Goal: Task Accomplishment & Management: Manage account settings

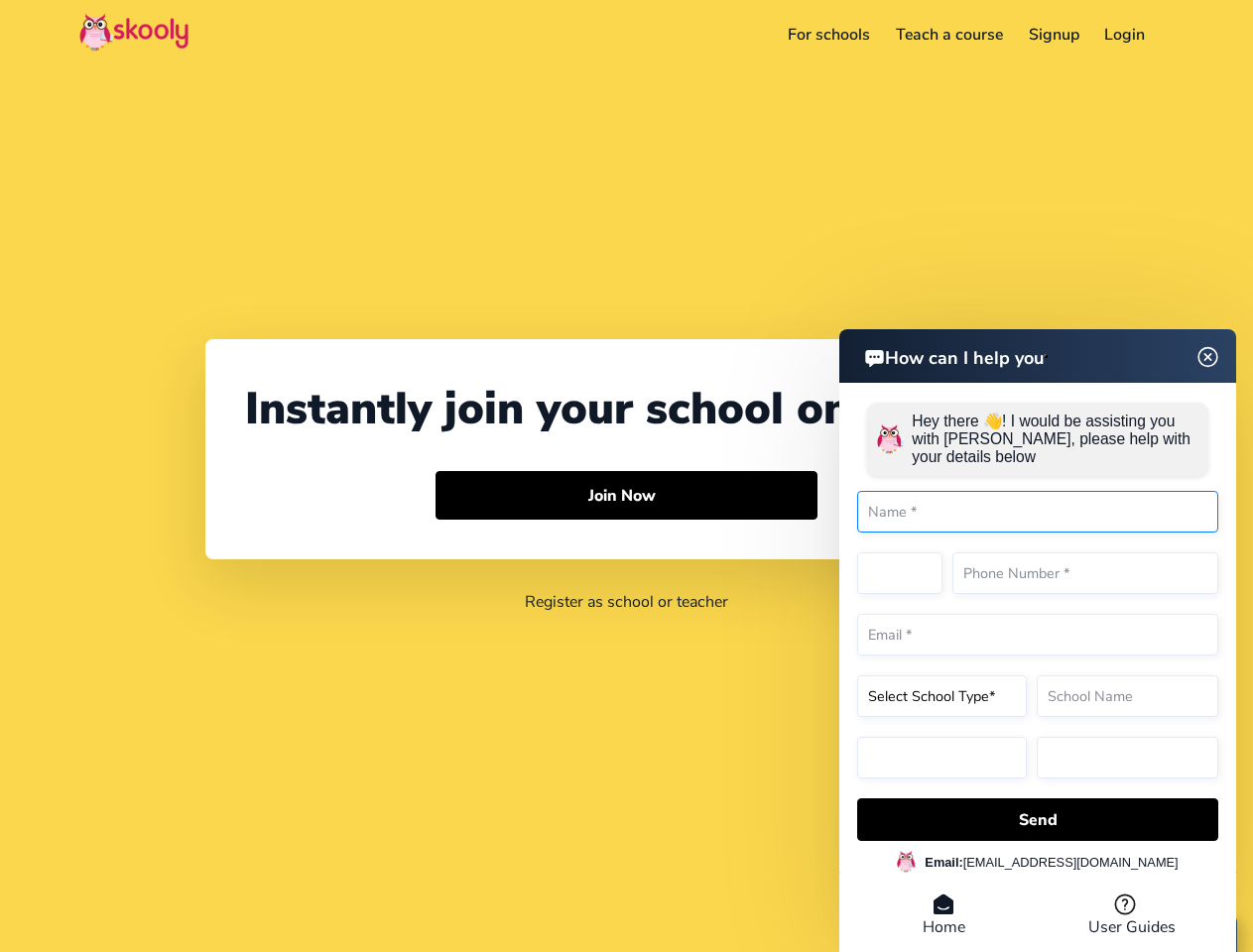
select select "1"
select select "[GEOGRAPHIC_DATA]"
select select "America/New_York"
